Goal: Check status

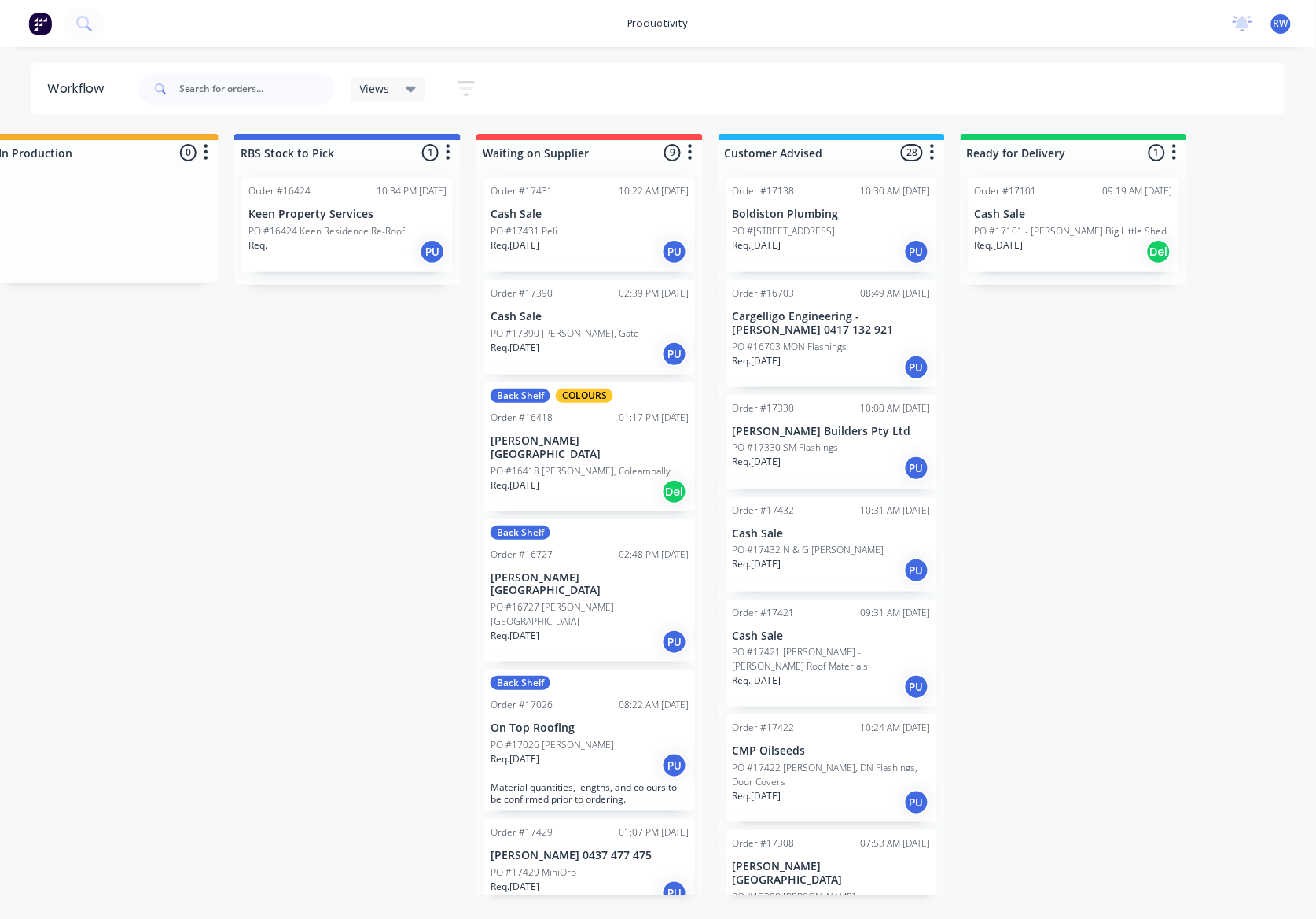
scroll to position [2240, 0]
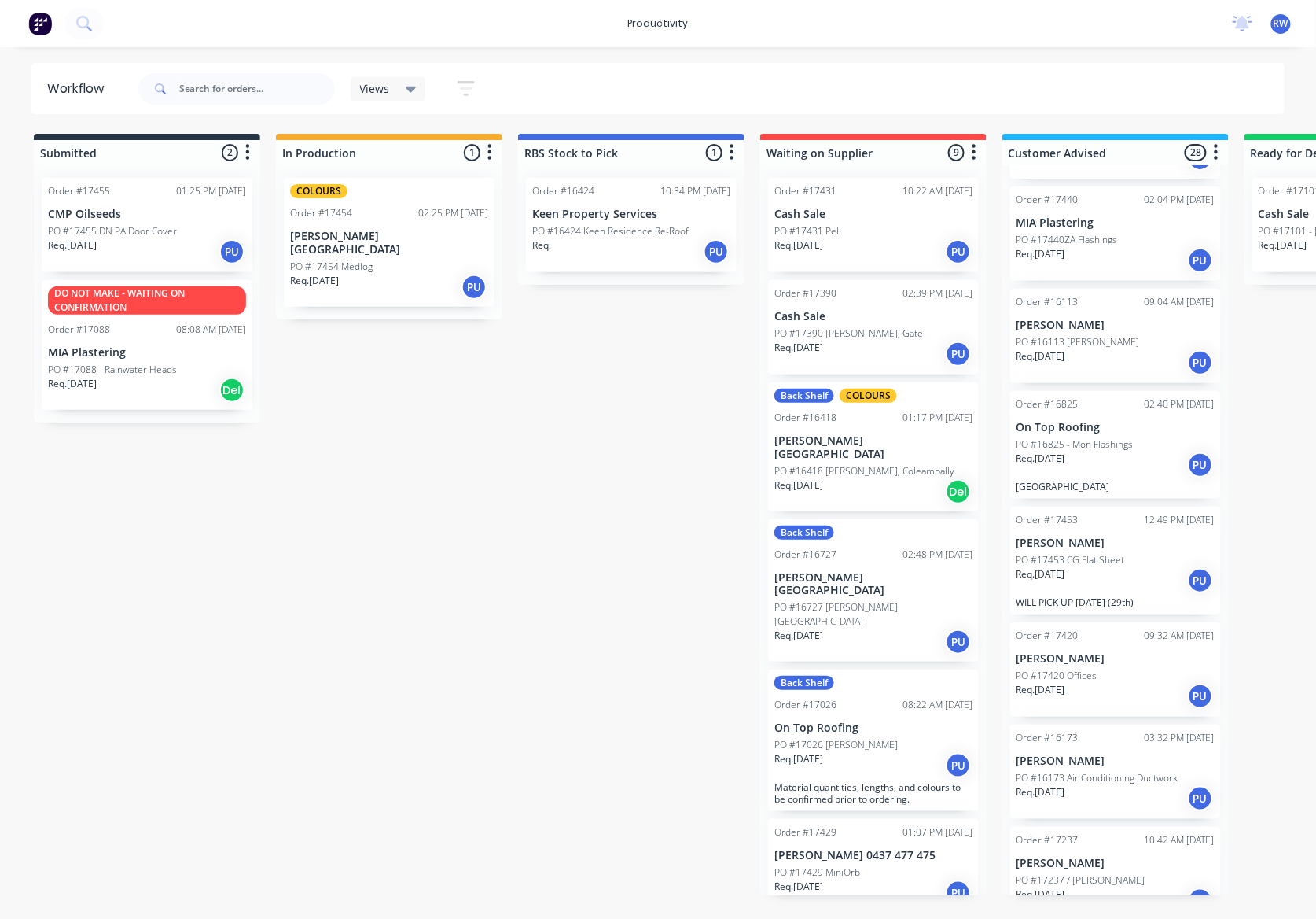
scroll to position [1925, 0]
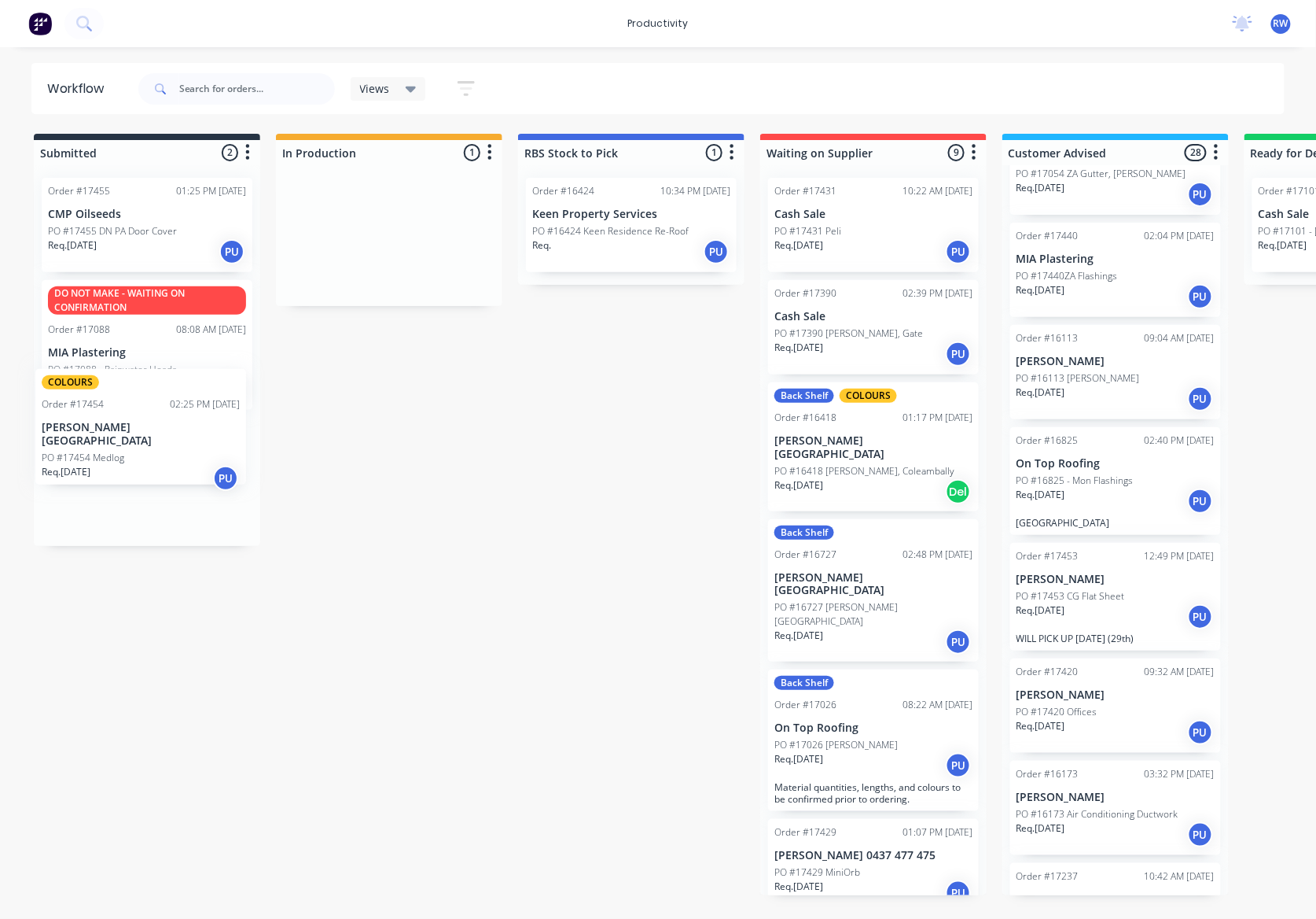
drag, startPoint x: 348, startPoint y: 252, endPoint x: 98, endPoint y: 447, distance: 317.1
click at [98, 447] on div "Submitted 2 Sort By Created date Required date Order number Customer name Most …" at bounding box center [957, 514] width 1938 height 761
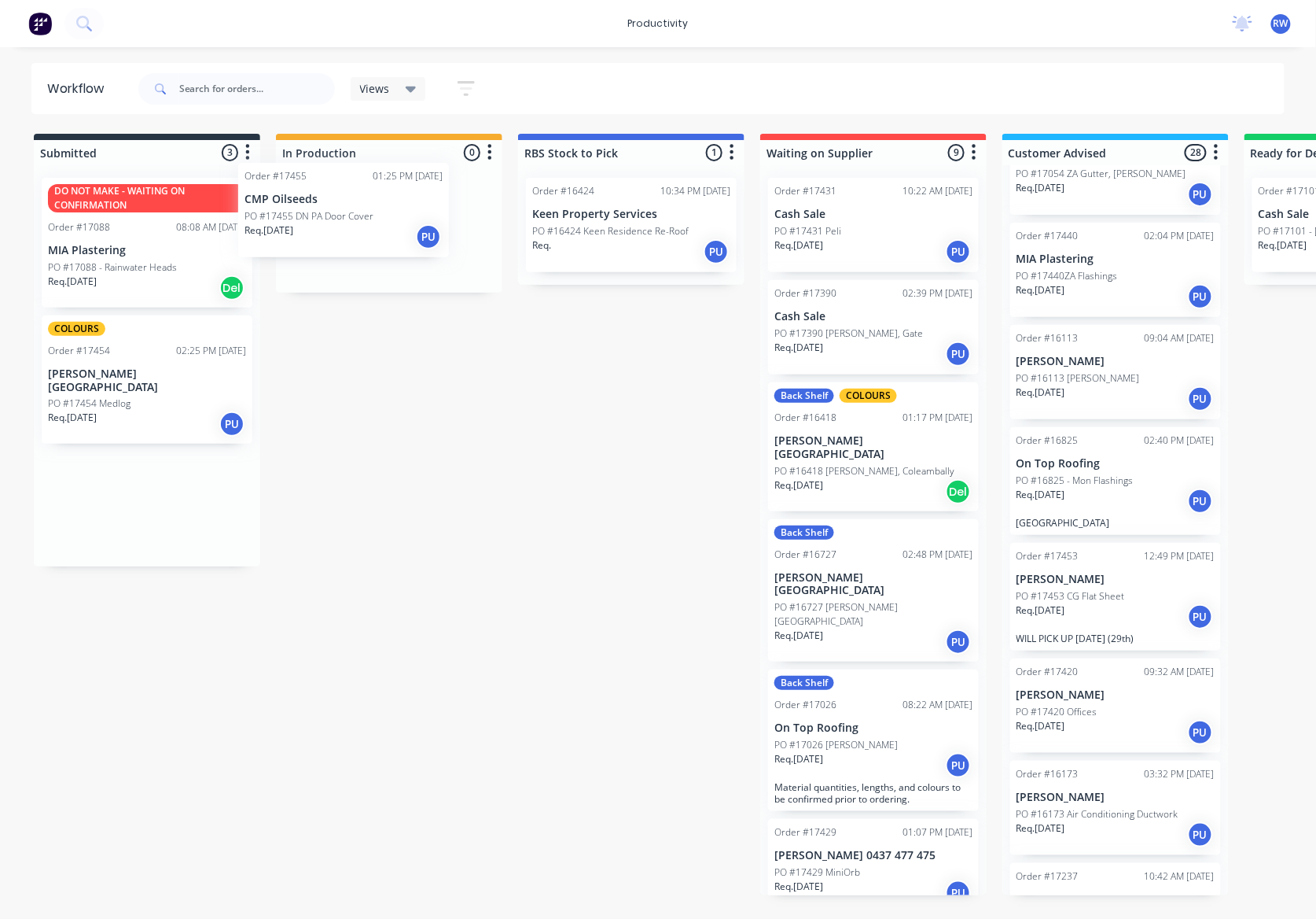
drag, startPoint x: 107, startPoint y: 244, endPoint x: 313, endPoint y: 224, distance: 207.0
click at [313, 224] on div "Submitted 3 Sort By Created date Required date Order number Customer name Most …" at bounding box center [957, 514] width 1938 height 761
click at [150, 397] on div "PO #17454 Medlog" at bounding box center [147, 403] width 198 height 14
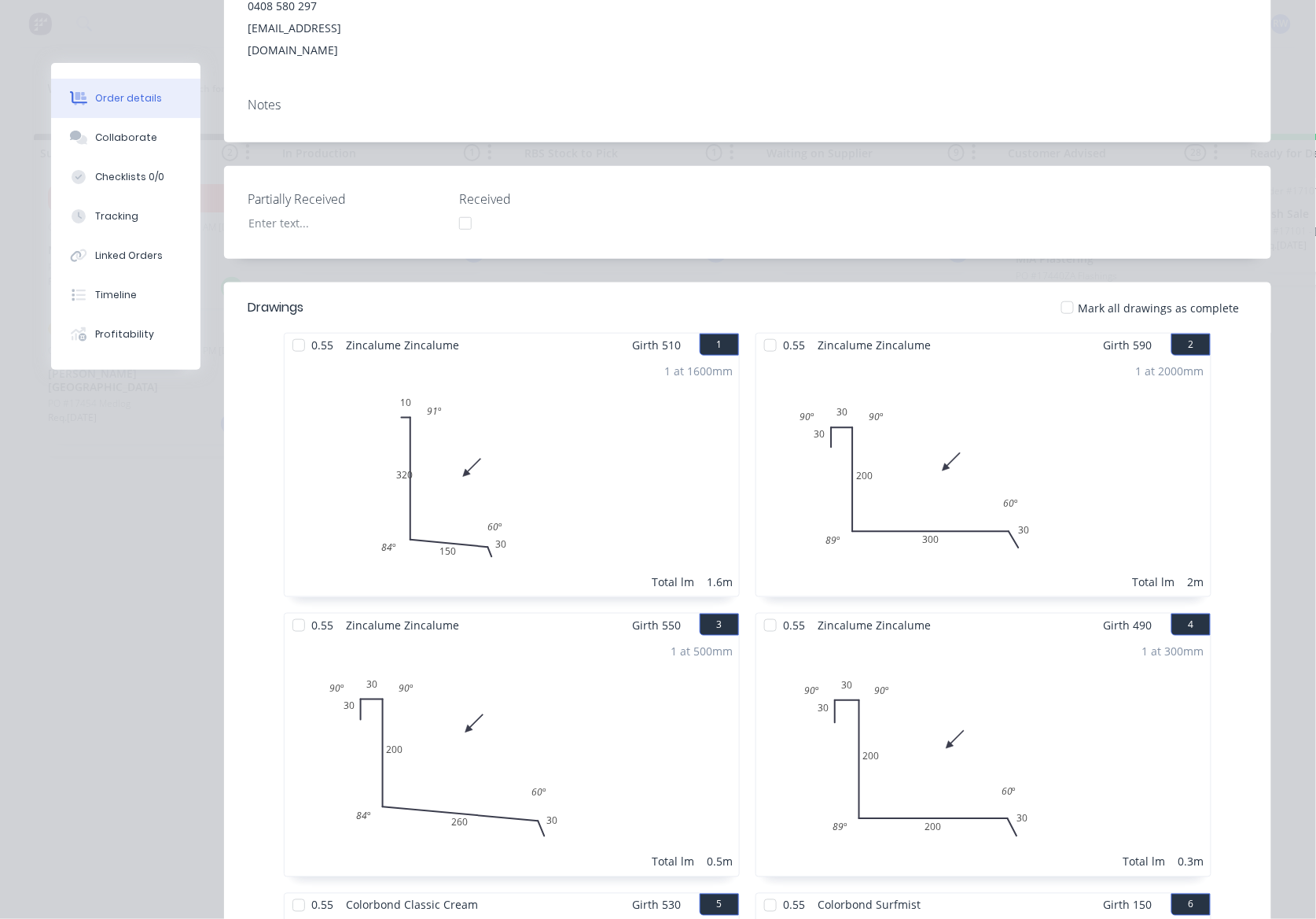
scroll to position [0, 0]
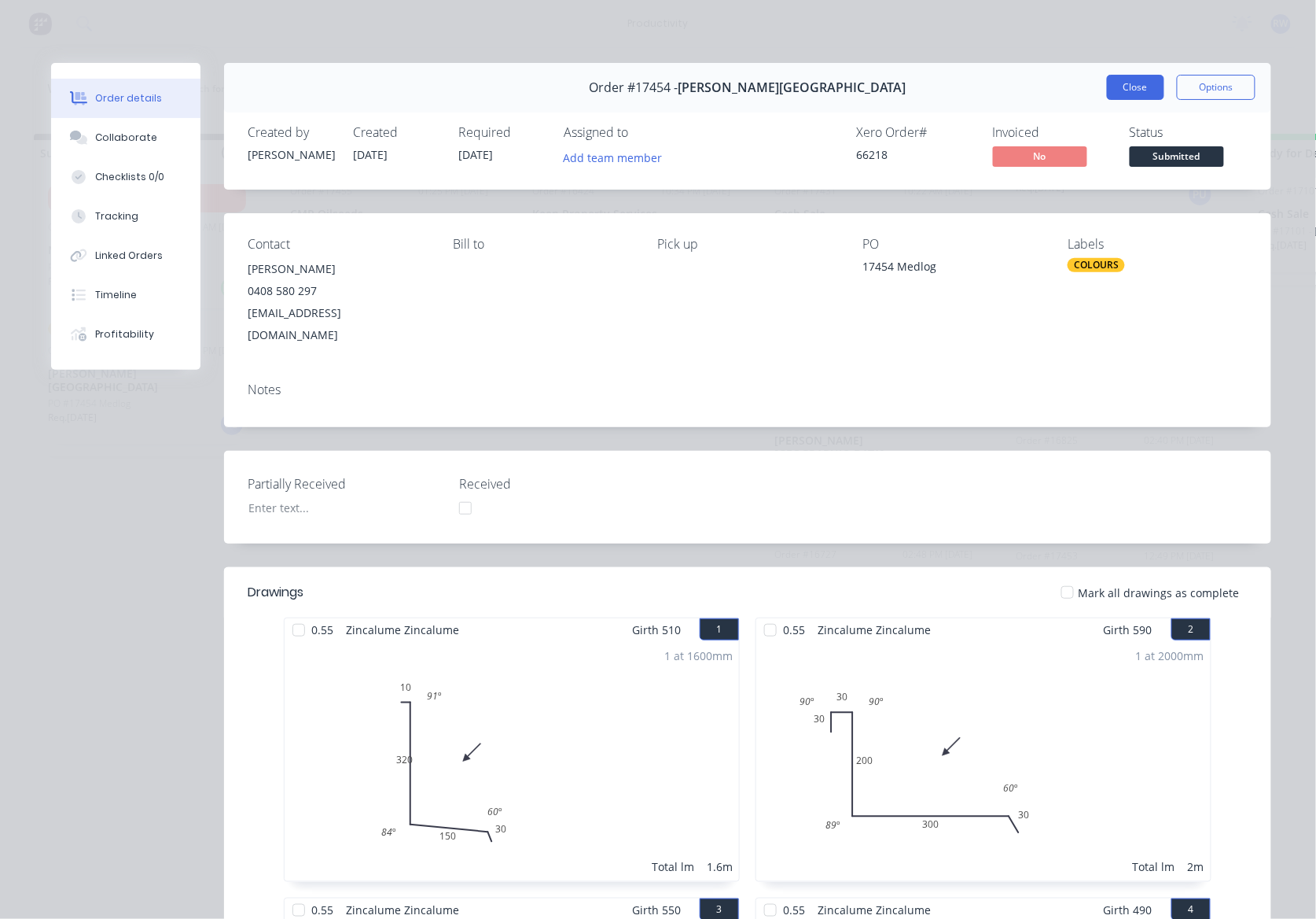
click at [1121, 95] on button "Close" at bounding box center [1135, 86] width 58 height 25
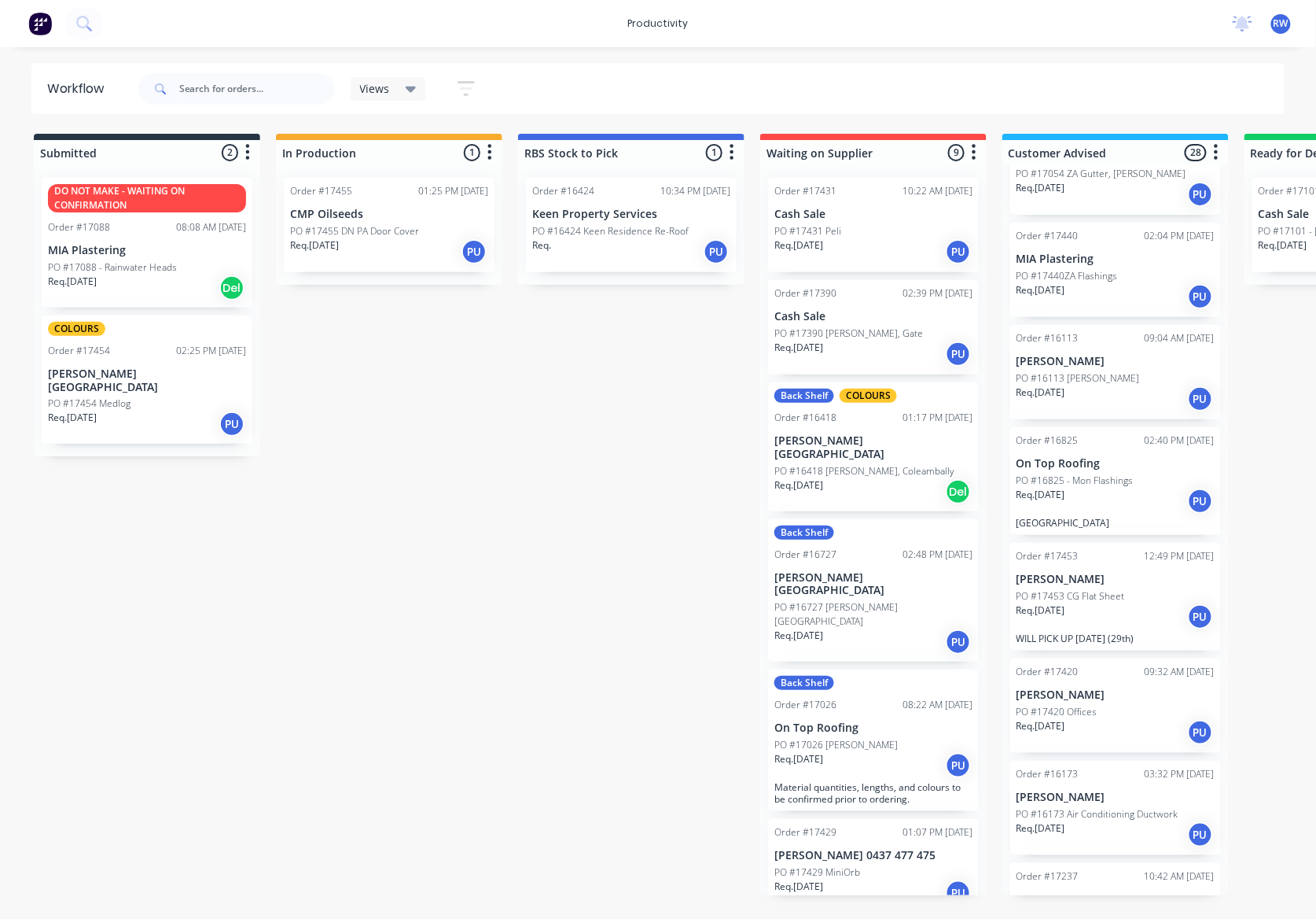
click at [404, 243] on div "Req. 28/08/25 PU" at bounding box center [389, 252] width 198 height 27
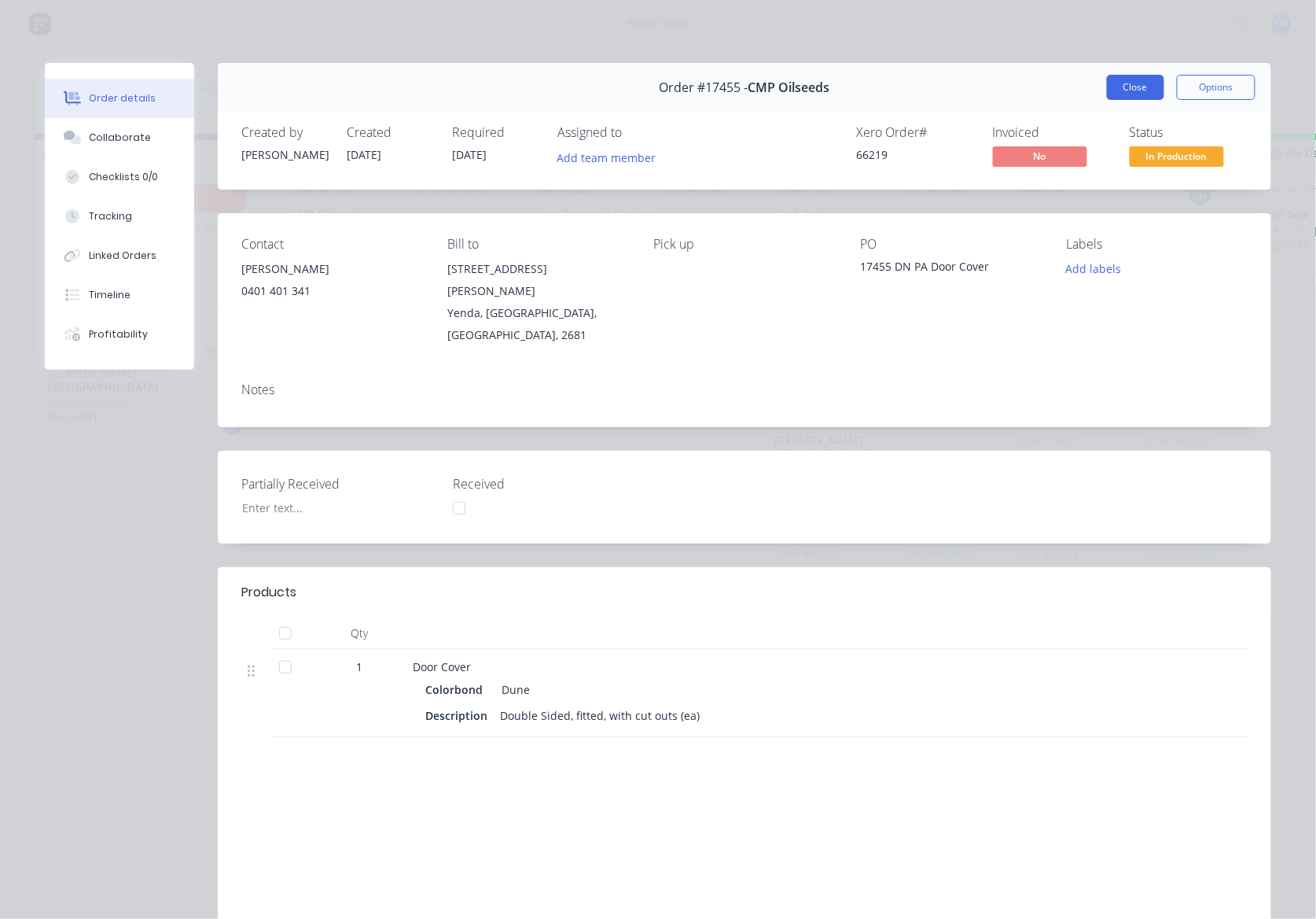
click at [1130, 93] on button "Close" at bounding box center [1135, 86] width 58 height 25
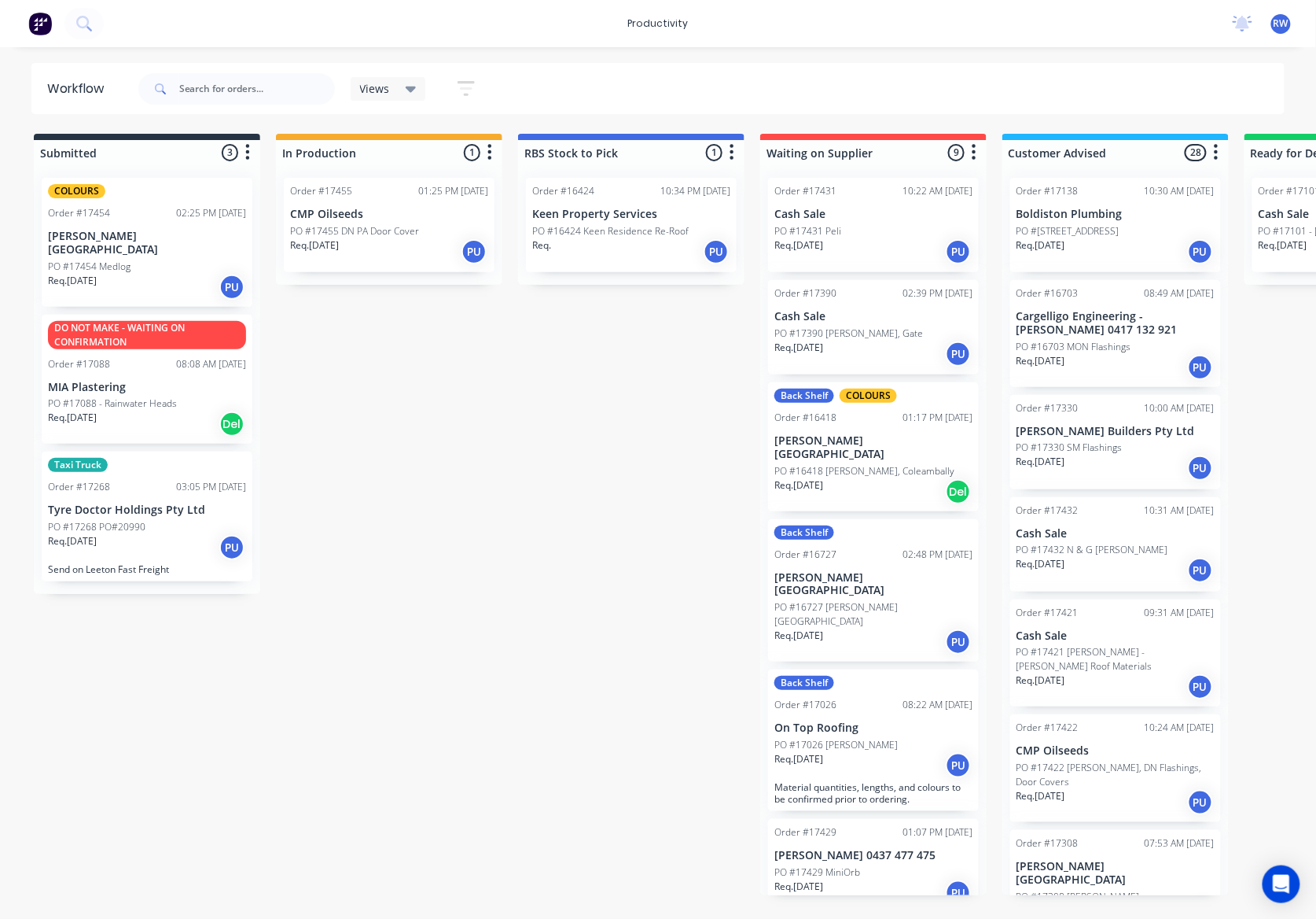
click at [156, 520] on div "PO #17268 PO#20990" at bounding box center [147, 526] width 198 height 14
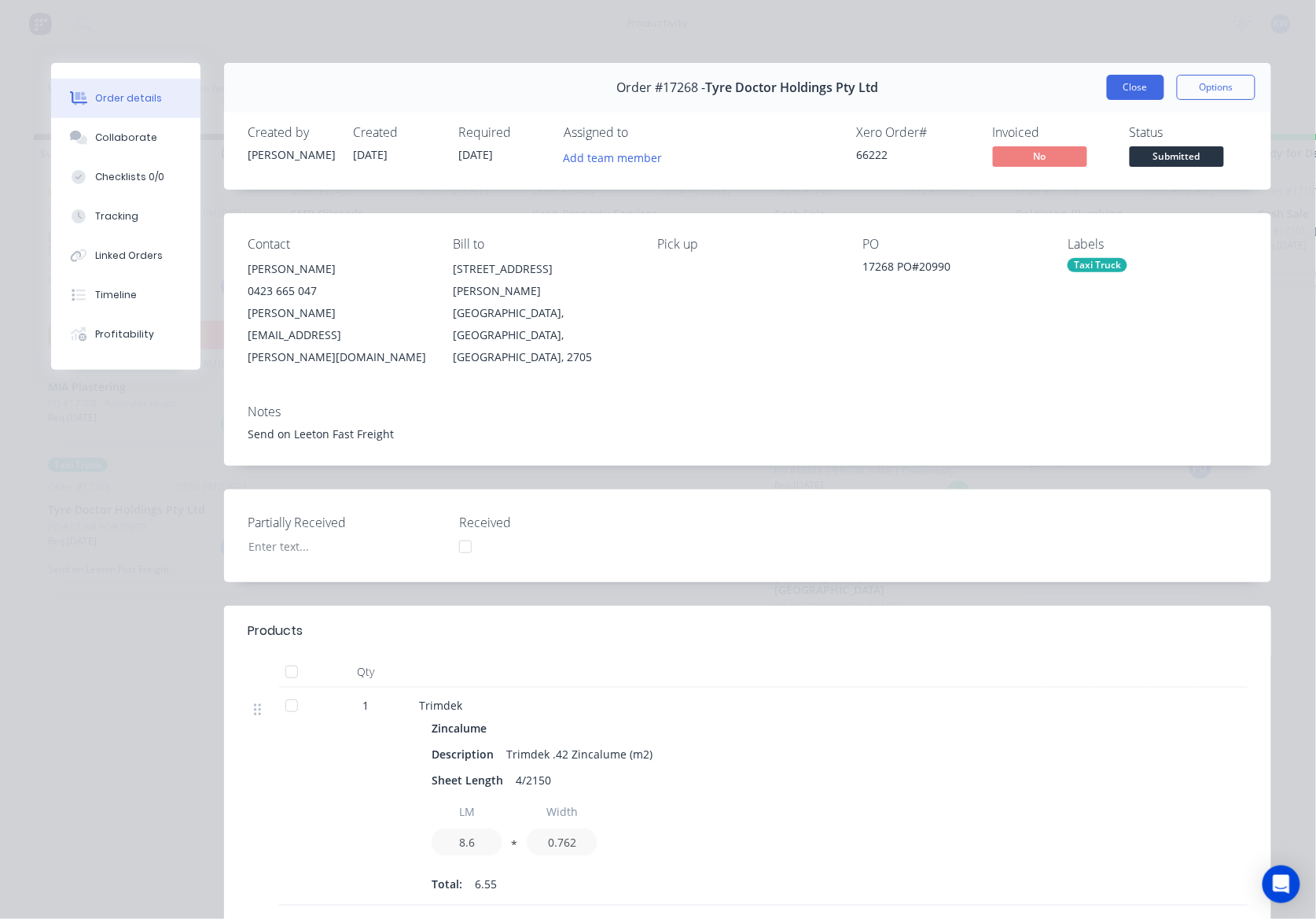
click at [1110, 90] on button "Close" at bounding box center [1135, 86] width 58 height 25
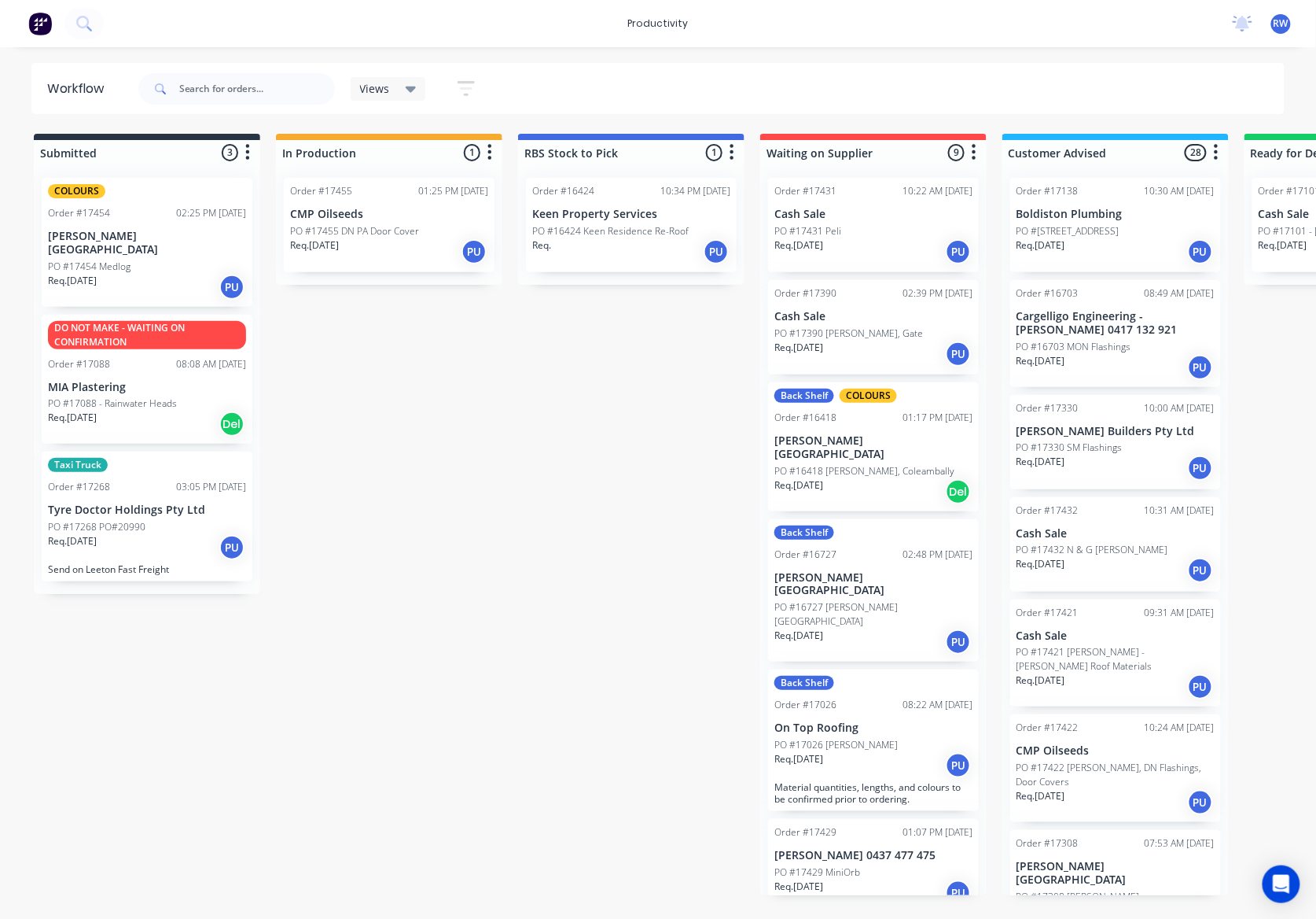
click at [158, 534] on div "Req. [DATE] PU" at bounding box center [147, 547] width 198 height 27
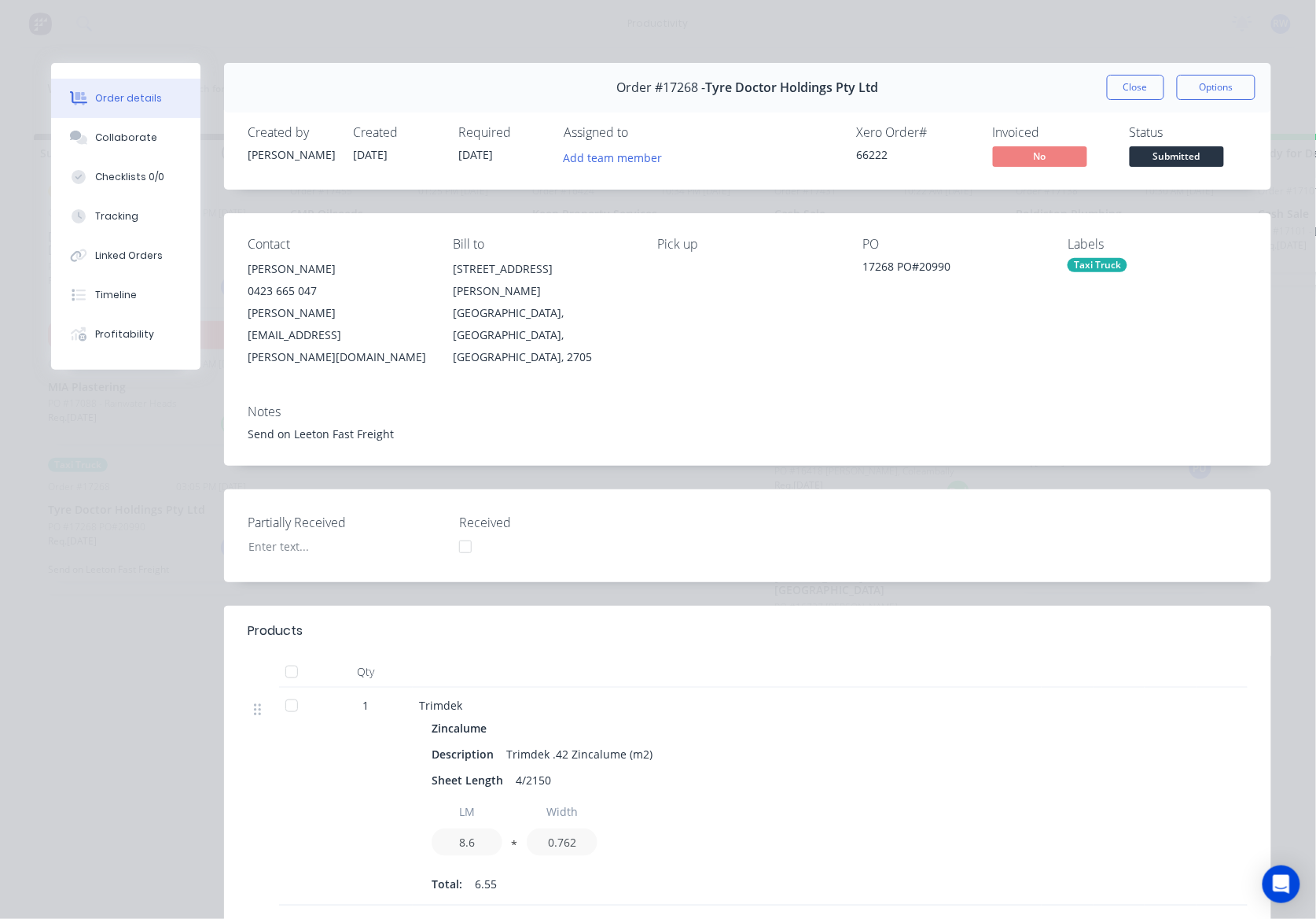
click at [1107, 86] on button "Close" at bounding box center [1135, 86] width 58 height 25
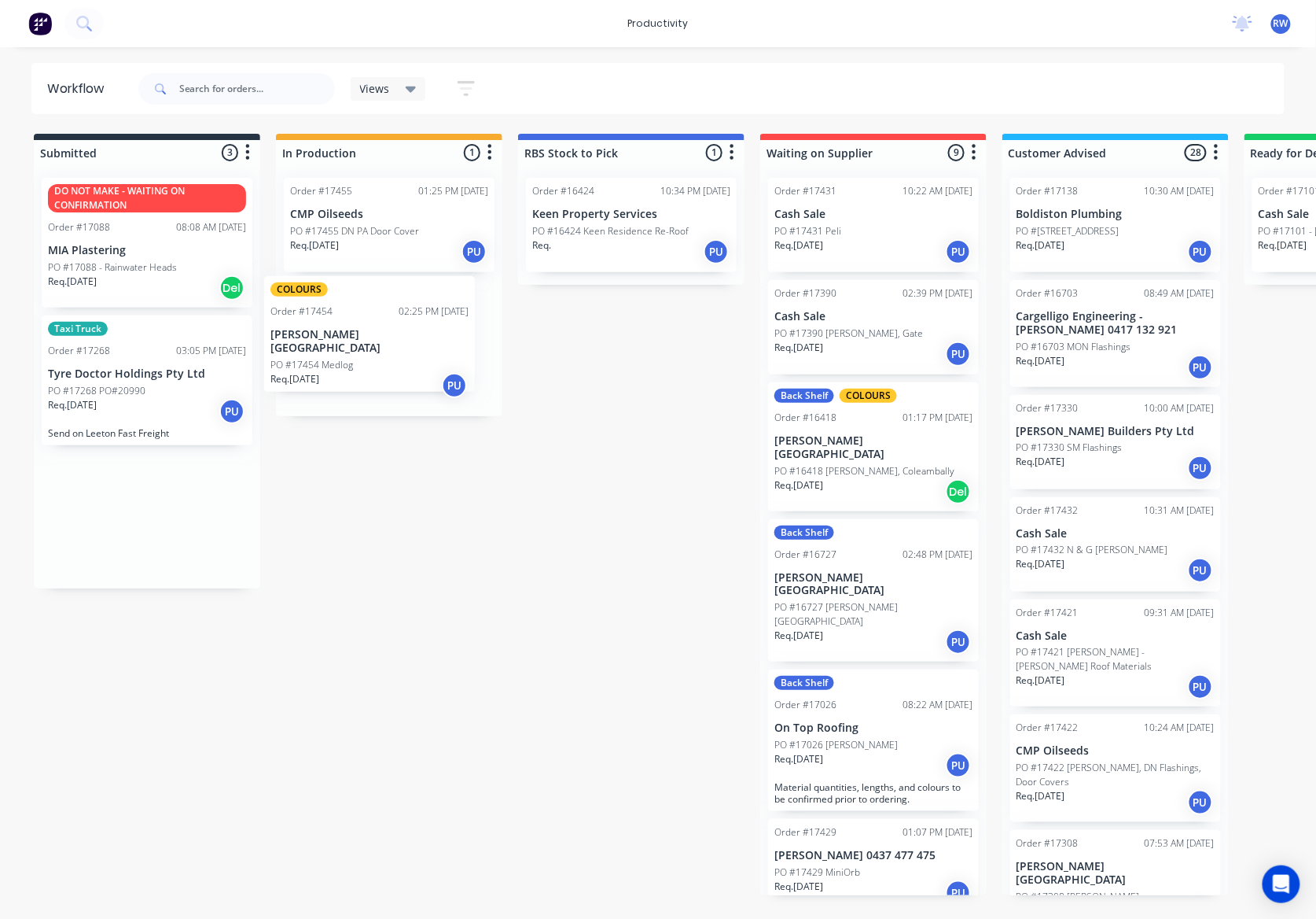
drag, startPoint x: 98, startPoint y: 237, endPoint x: 327, endPoint y: 335, distance: 249.1
click at [327, 335] on div "Submitted 3 Sort By Created date Required date Order number Customer name Most …" at bounding box center [957, 514] width 1938 height 761
